Goal: Information Seeking & Learning: Learn about a topic

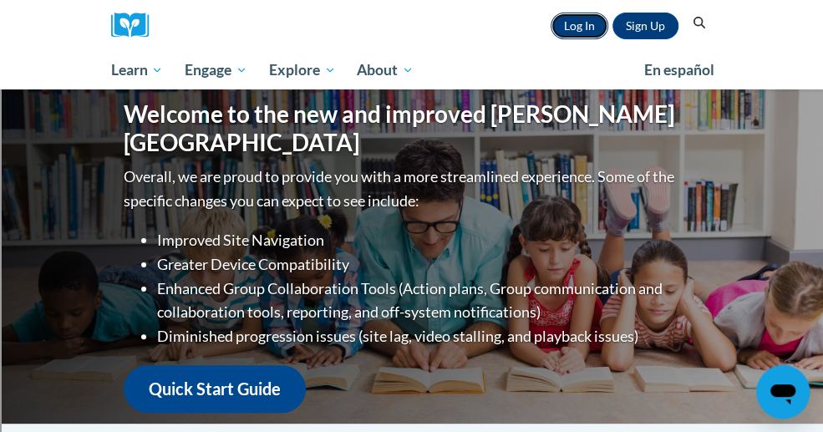
click at [608, 24] on link "Log In" at bounding box center [580, 26] width 58 height 27
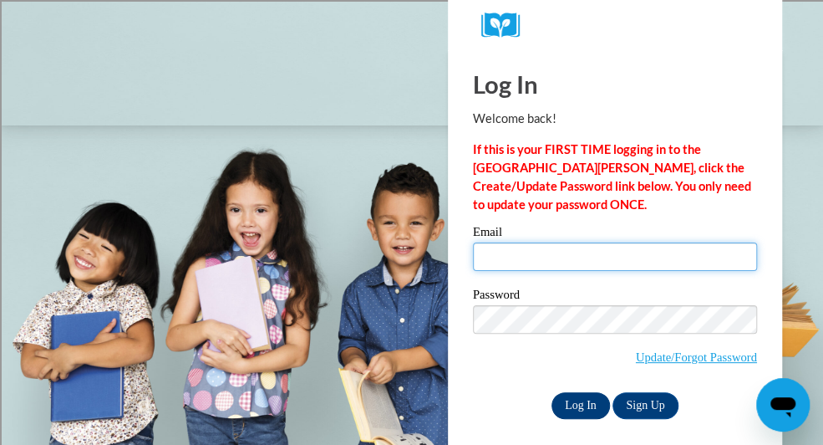
type input "[PERSON_NAME][EMAIL_ADDRESS][PERSON_NAME][DOMAIN_NAME]"
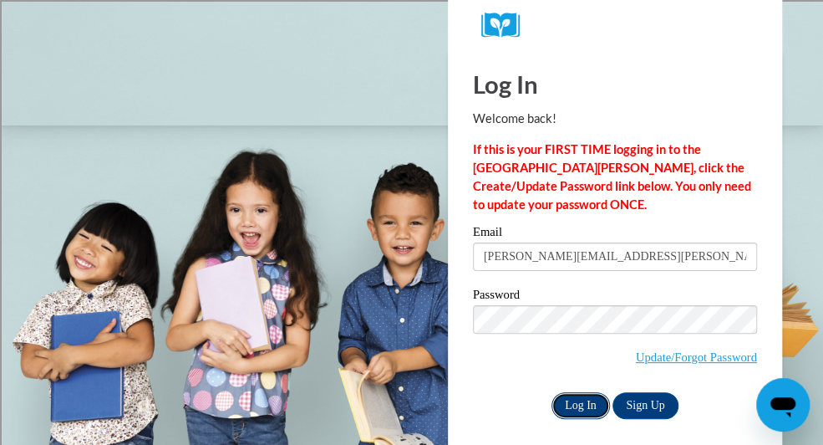
click at [580, 402] on input "Log In" at bounding box center [581, 405] width 59 height 27
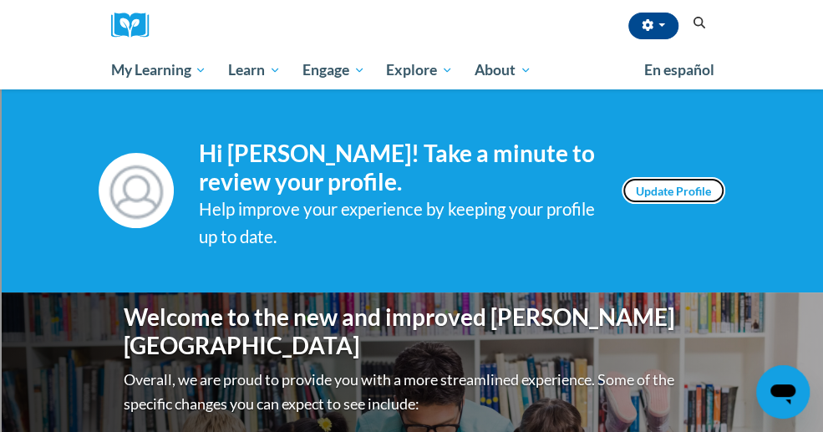
click at [725, 177] on link "Update Profile" at bounding box center [674, 190] width 104 height 27
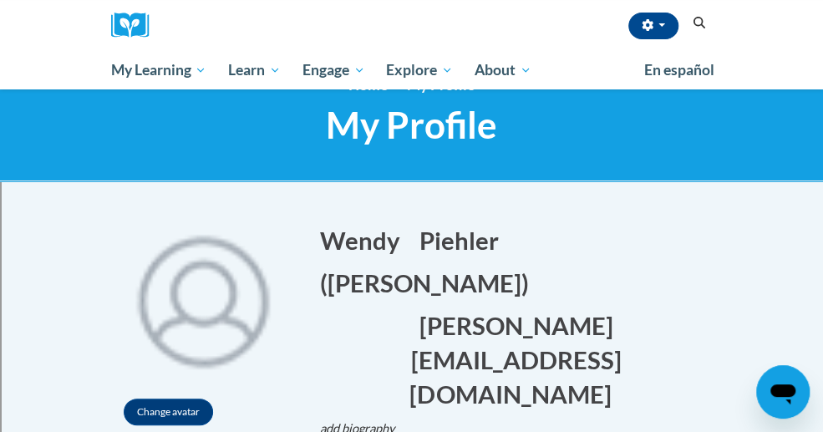
scroll to position [43, 0]
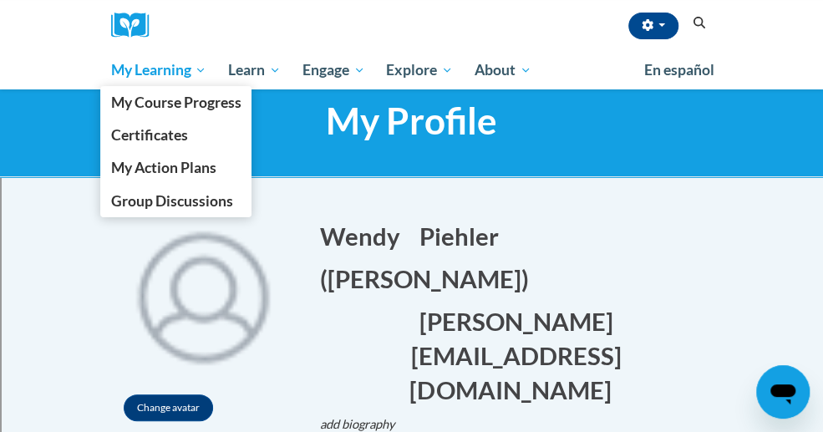
click at [110, 71] on span "My Learning" at bounding box center [158, 70] width 96 height 20
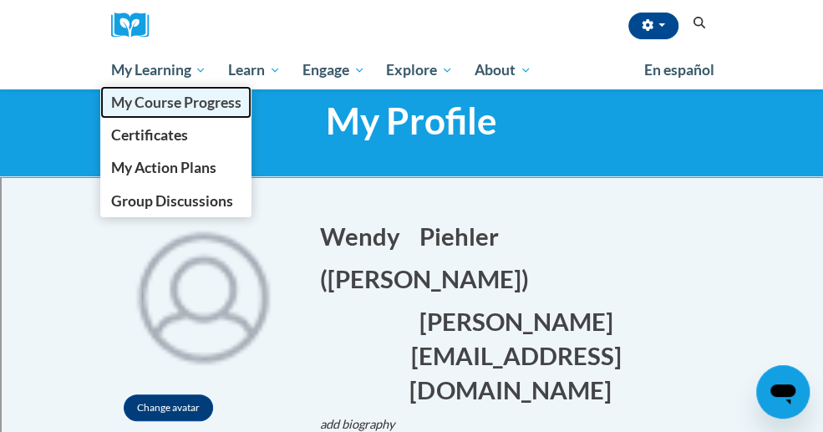
click at [110, 104] on span "My Course Progress" at bounding box center [175, 103] width 130 height 18
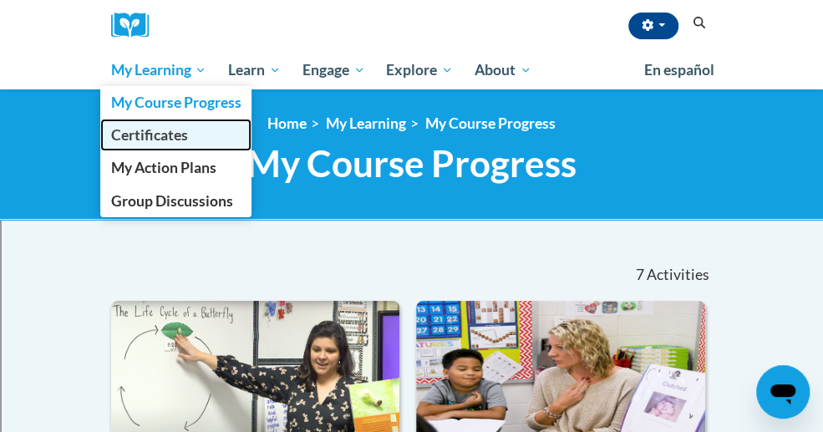
click at [110, 135] on span "Certificates" at bounding box center [148, 135] width 77 height 18
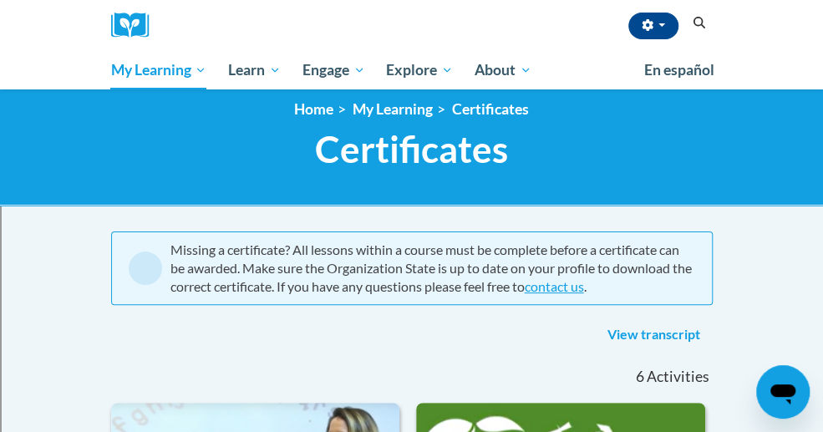
scroll to position [13, 0]
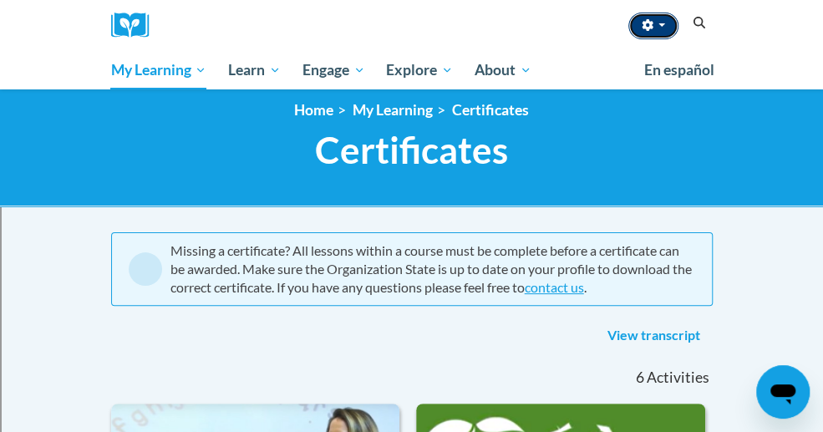
click at [654, 25] on icon "button" at bounding box center [648, 25] width 12 height 12
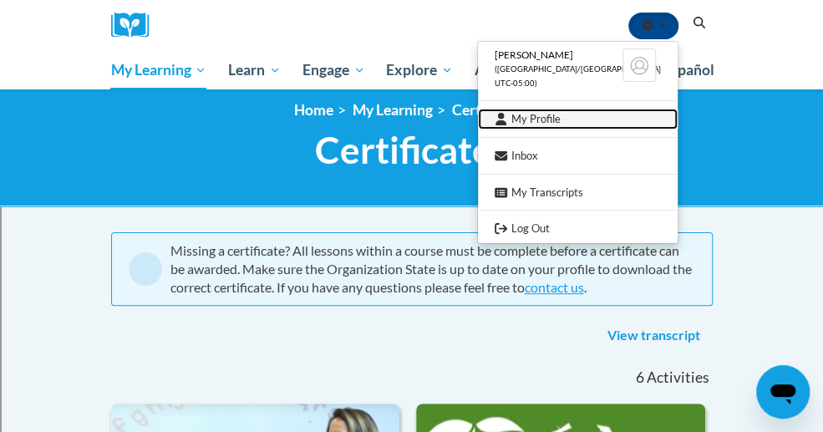
click at [669, 119] on link "My Profile" at bounding box center [578, 119] width 200 height 21
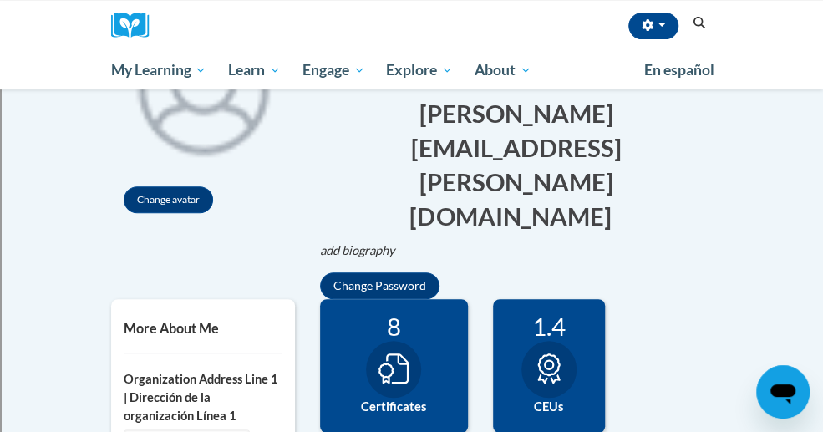
scroll to position [0, 21]
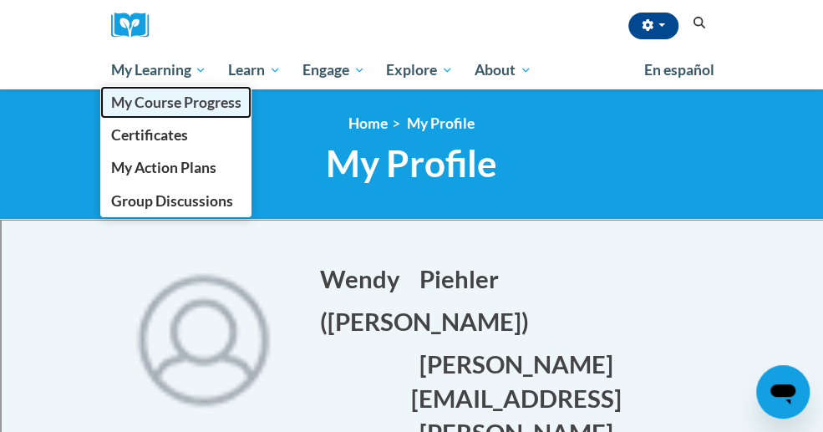
click at [110, 104] on span "My Course Progress" at bounding box center [175, 103] width 130 height 18
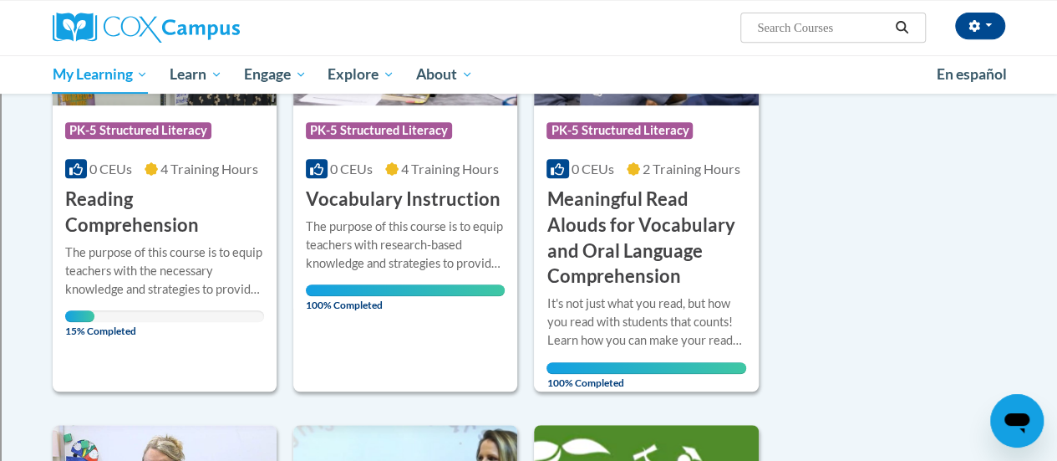
scroll to position [368, 0]
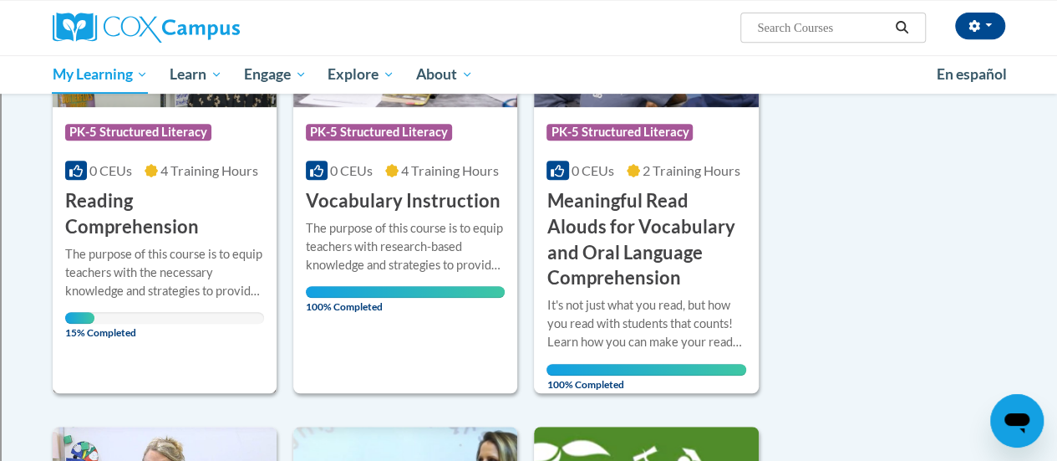
click at [105, 216] on h3 "Reading Comprehension" at bounding box center [164, 214] width 199 height 52
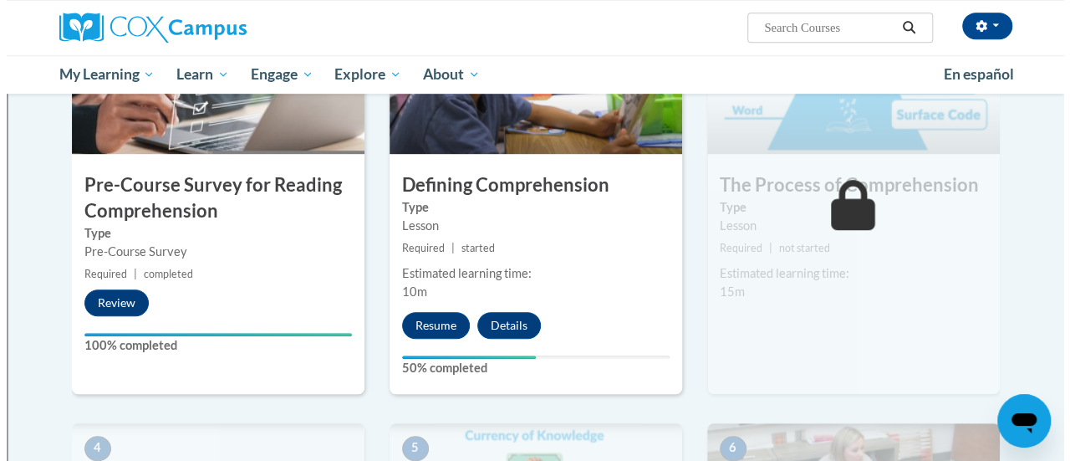
scroll to position [450, 0]
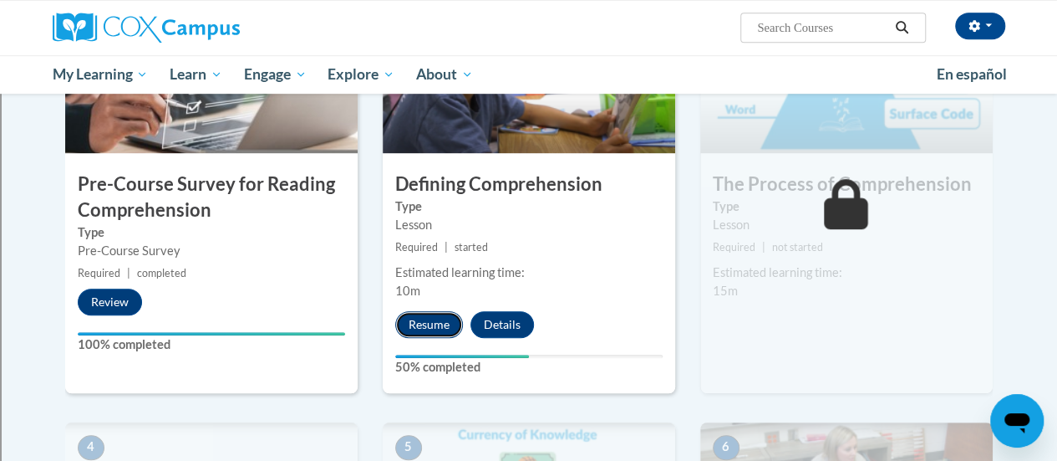
click at [421, 320] on button "Resume" at bounding box center [429, 324] width 68 height 27
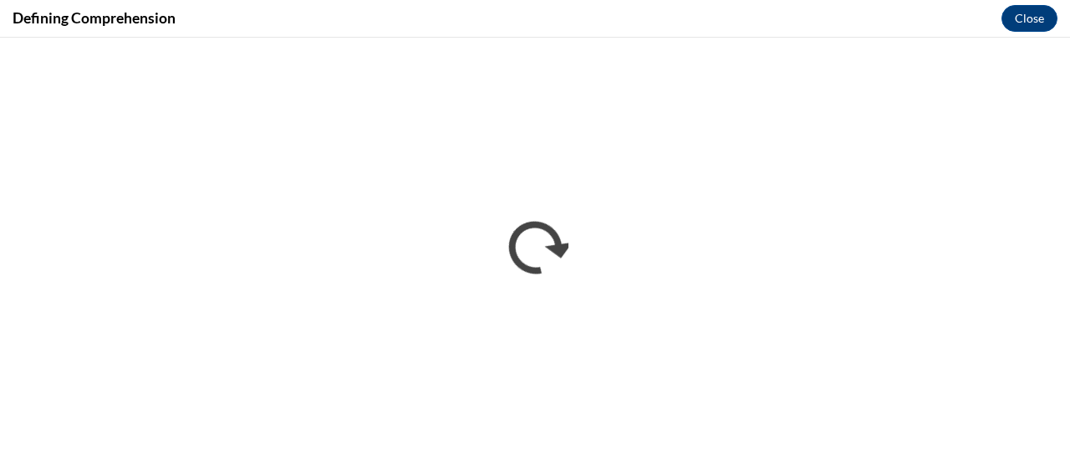
scroll to position [0, 0]
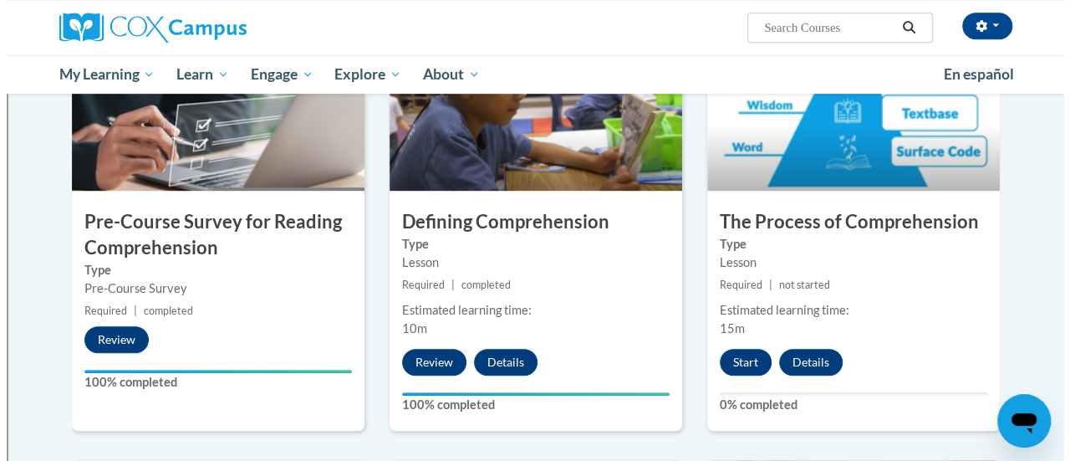
scroll to position [414, 0]
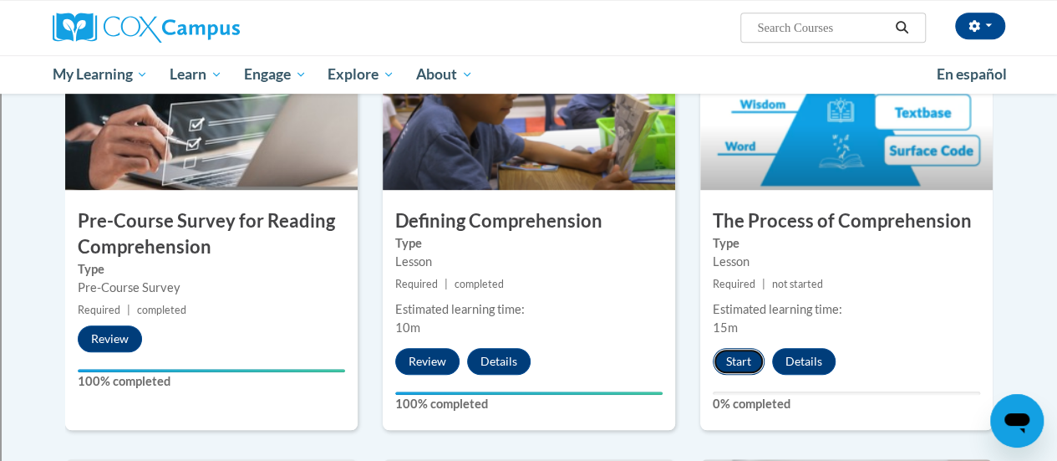
click at [735, 355] on button "Start" at bounding box center [739, 361] width 52 height 27
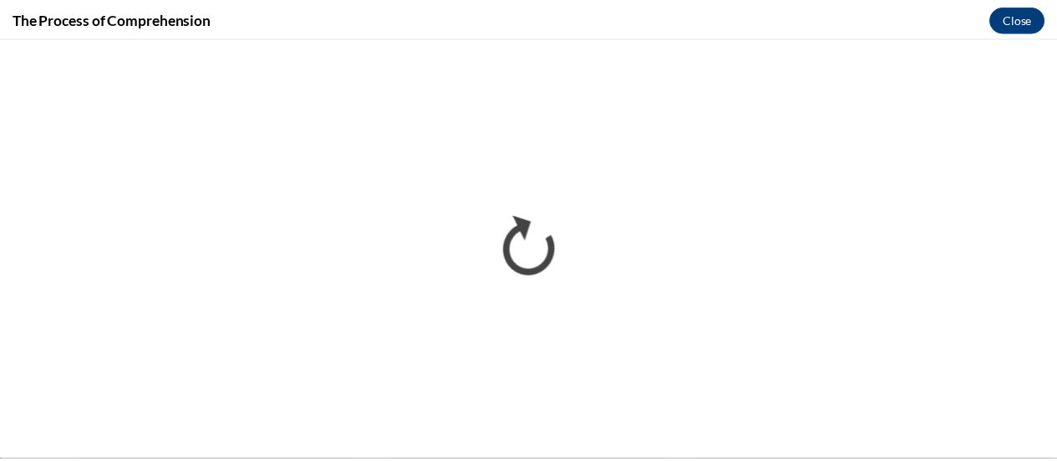
scroll to position [0, 0]
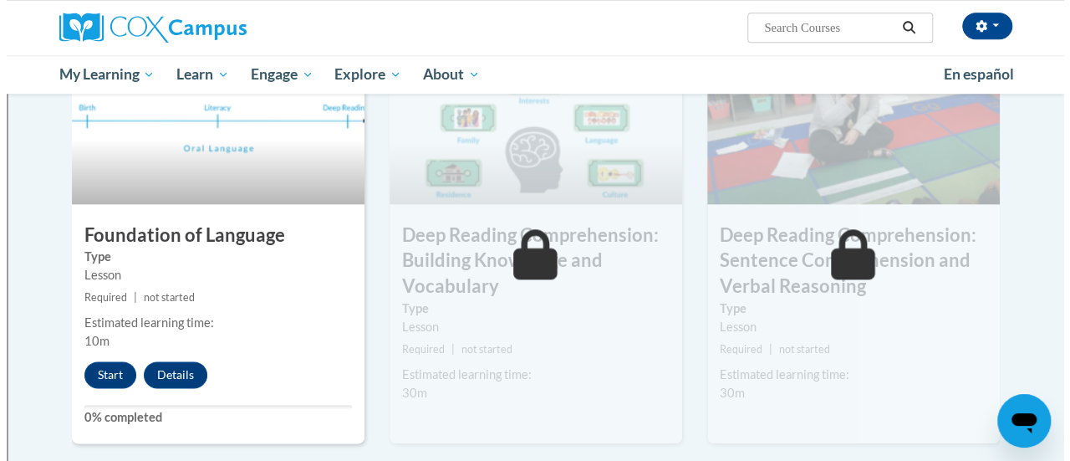
scroll to position [837, 0]
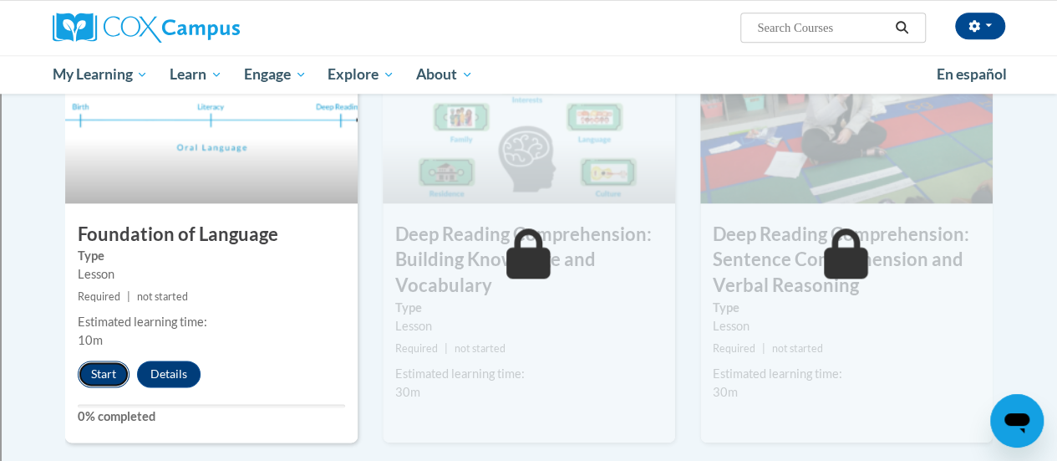
click at [97, 361] on button "Start" at bounding box center [104, 373] width 52 height 27
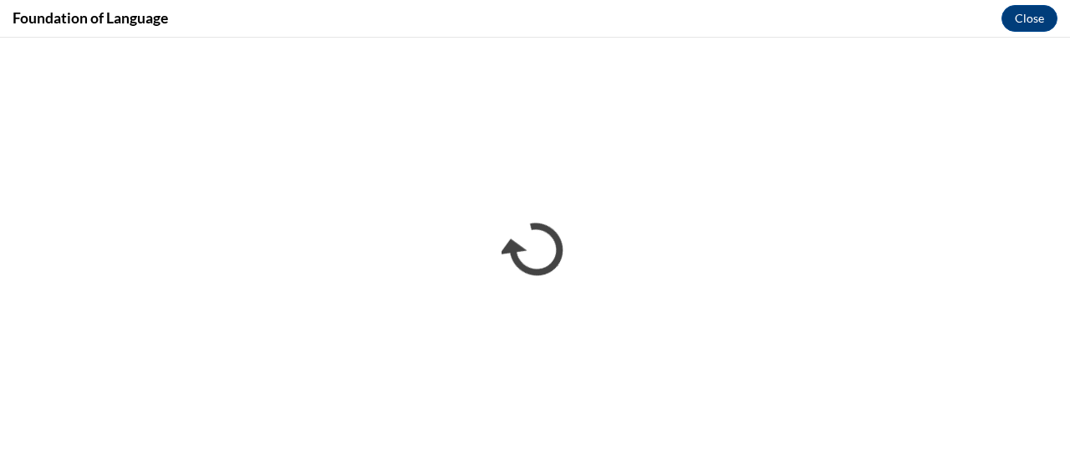
scroll to position [0, 0]
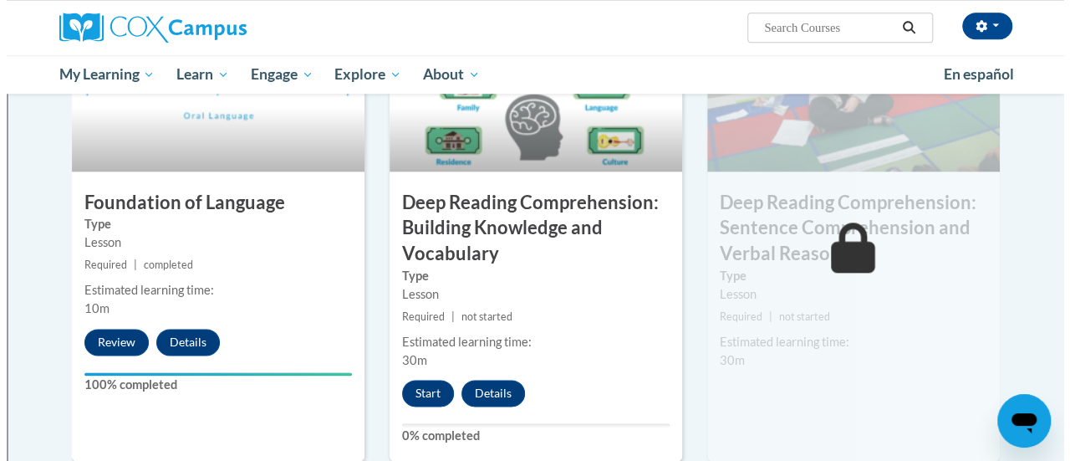
scroll to position [868, 0]
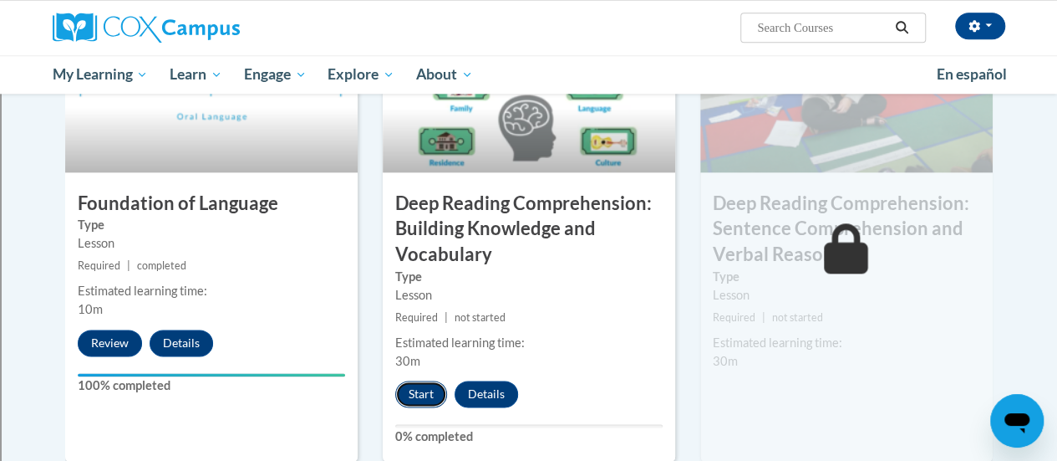
click at [421, 393] on button "Start" at bounding box center [421, 393] width 52 height 27
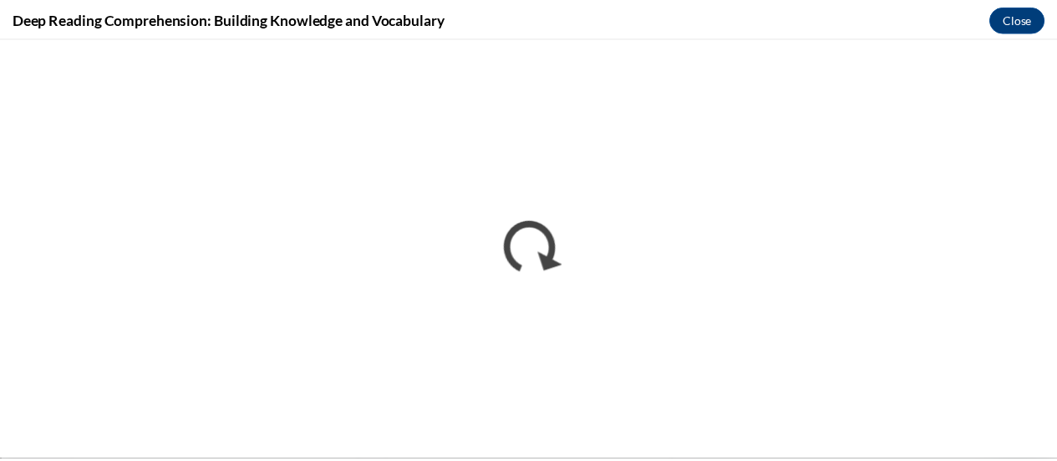
scroll to position [0, 0]
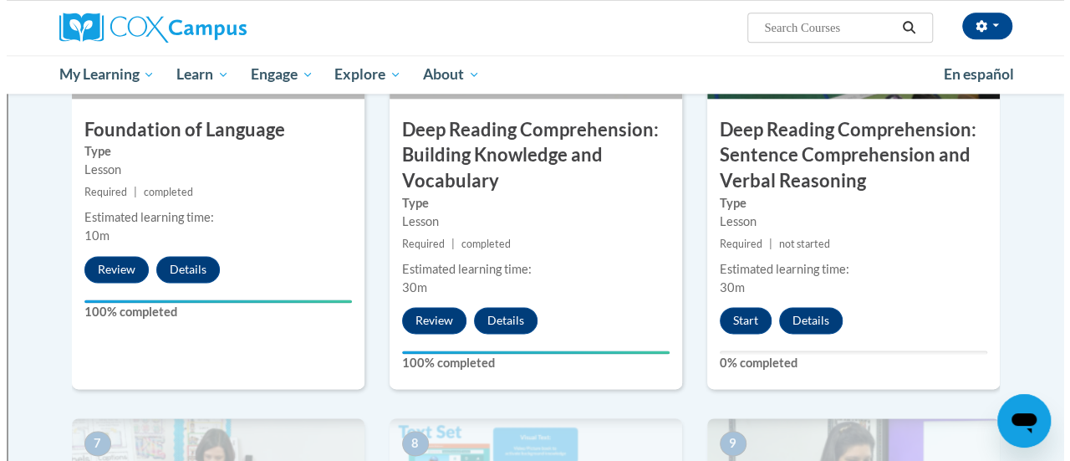
scroll to position [917, 0]
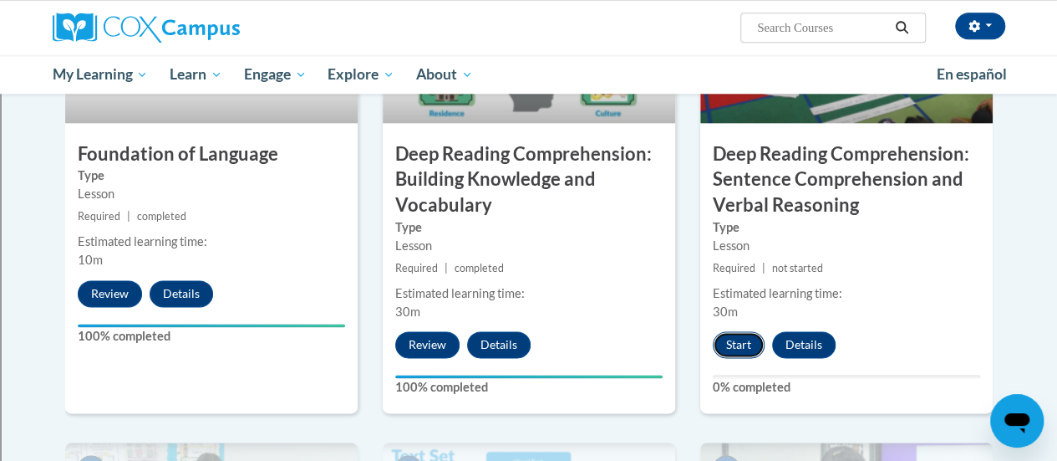
click at [734, 341] on button "Start" at bounding box center [739, 344] width 52 height 27
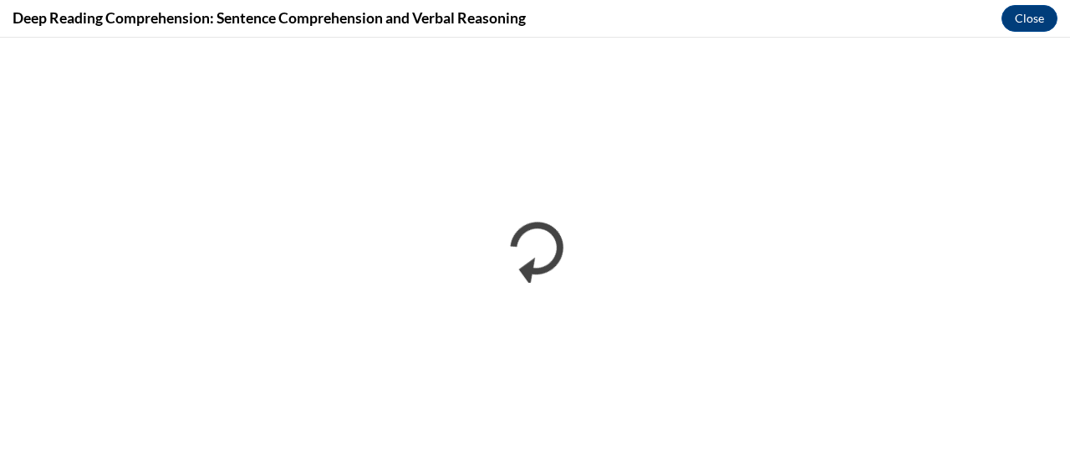
scroll to position [0, 0]
